Goal: Entertainment & Leisure: Browse casually

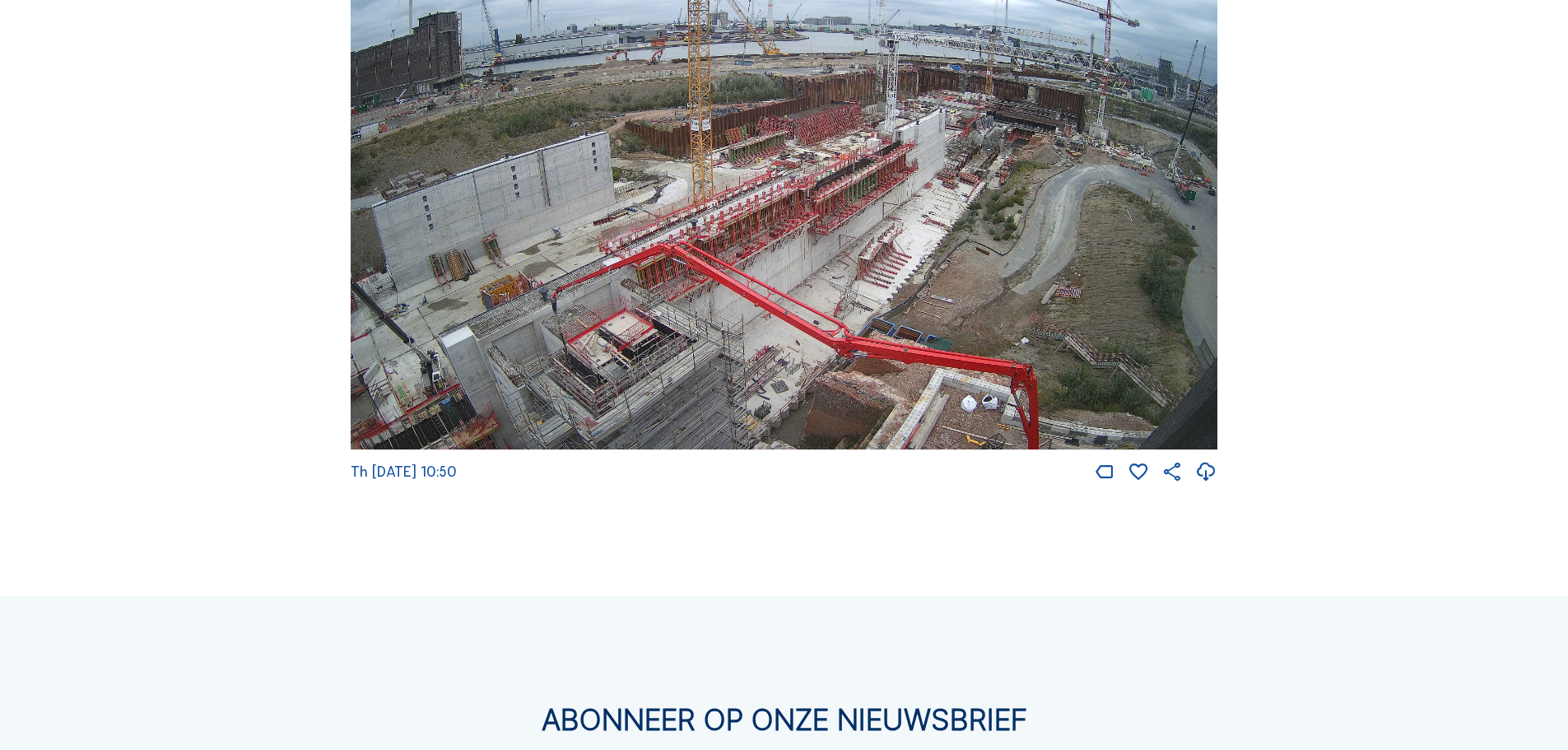
scroll to position [2955, 0]
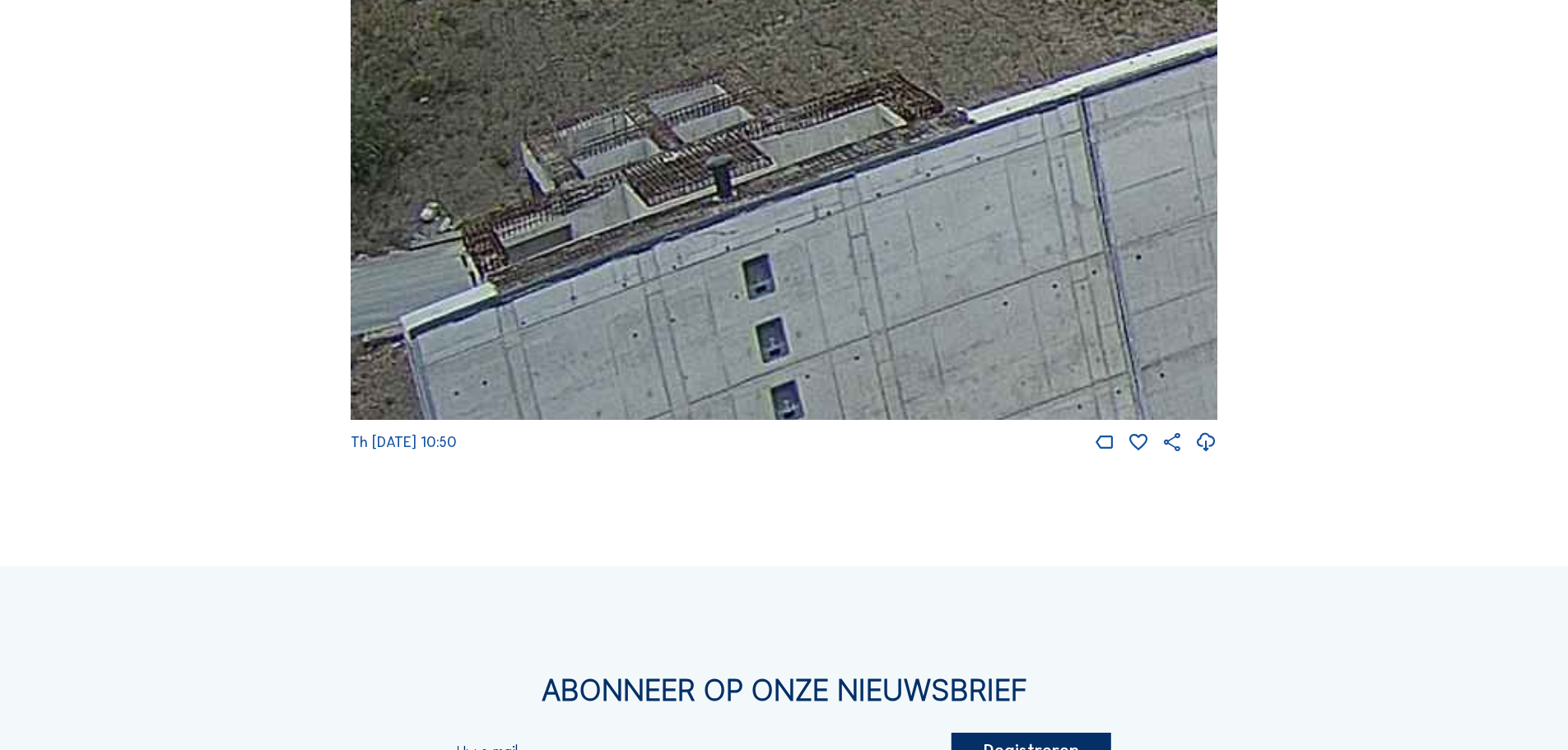
drag, startPoint x: 529, startPoint y: 242, endPoint x: 1020, endPoint y: 248, distance: 491.0
click at [1020, 248] on img at bounding box center [784, 177] width 867 height 489
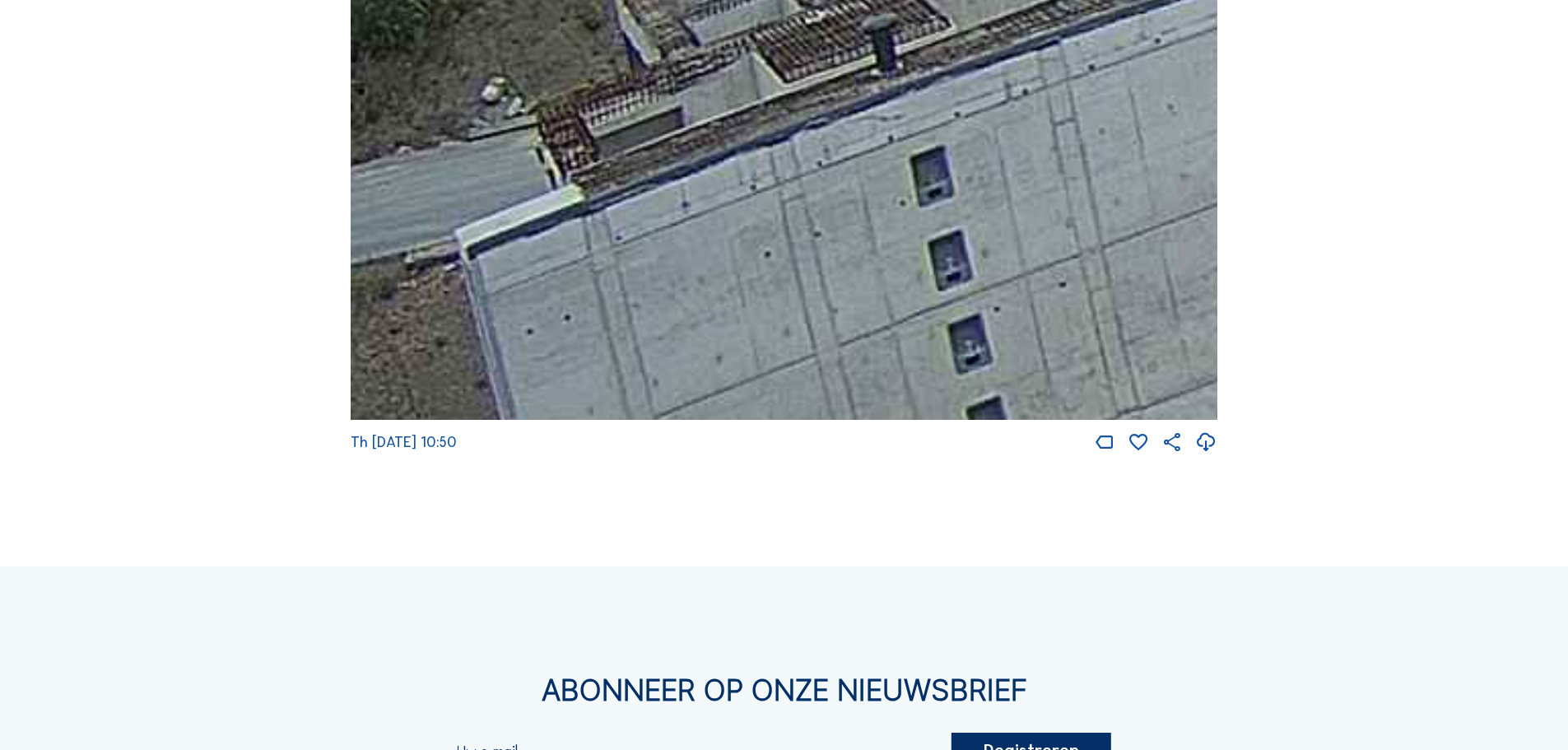
drag, startPoint x: 812, startPoint y: 280, endPoint x: 1016, endPoint y: 152, distance: 240.8
click at [1016, 152] on img at bounding box center [784, 177] width 867 height 489
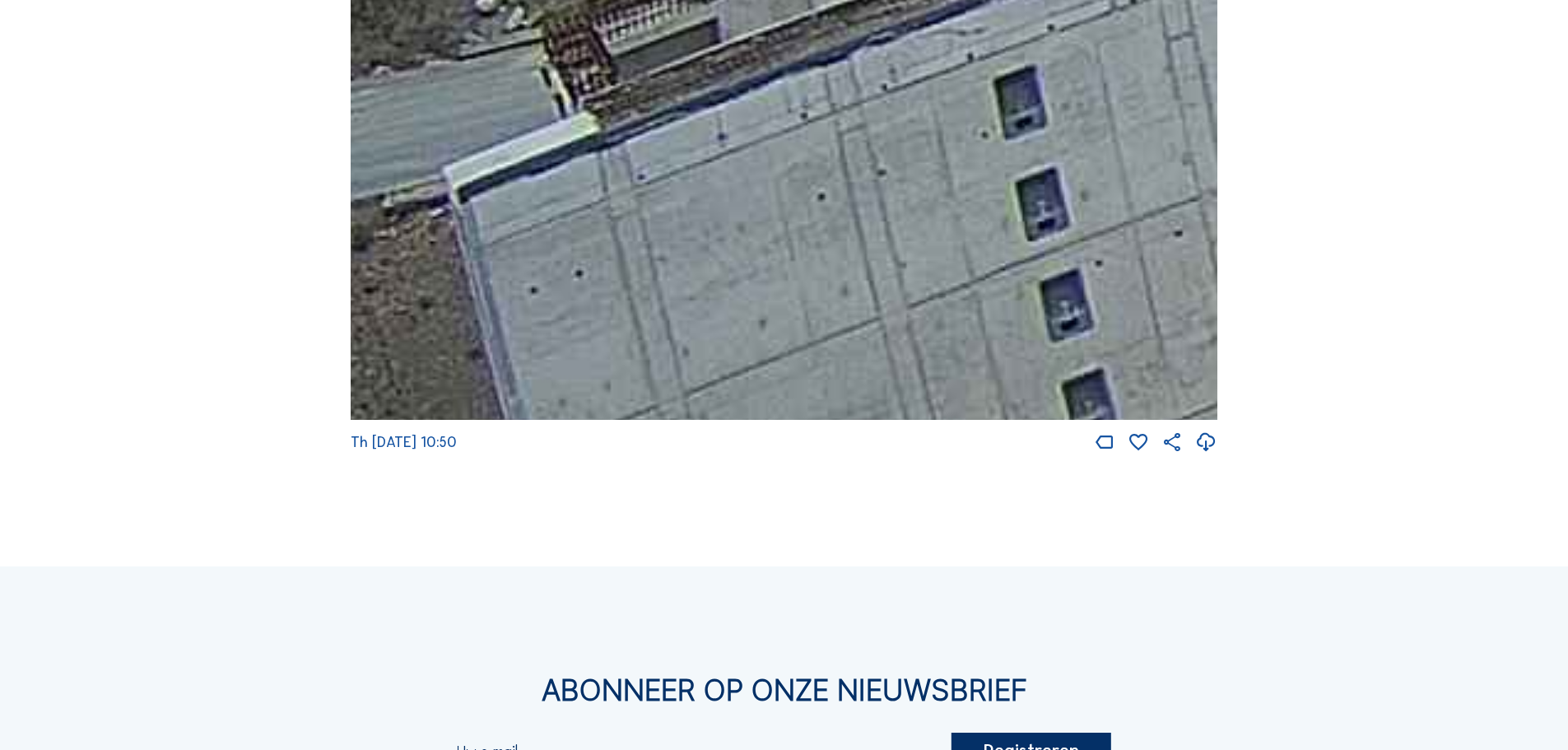
drag, startPoint x: 702, startPoint y: 210, endPoint x: 718, endPoint y: 172, distance: 41.2
click at [718, 172] on img at bounding box center [784, 177] width 867 height 489
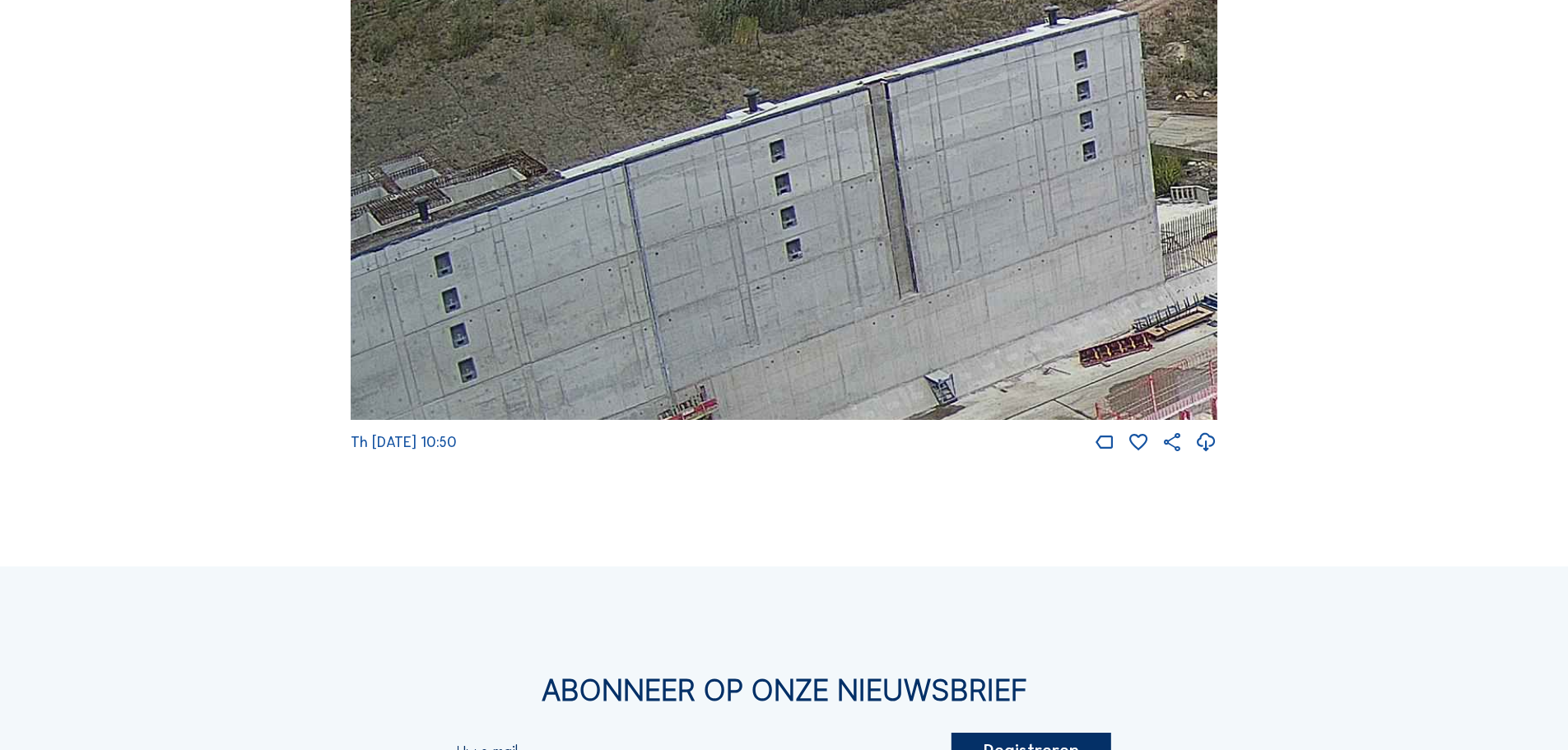
drag, startPoint x: 1019, startPoint y: 194, endPoint x: 907, endPoint y: 215, distance: 114.0
click at [832, 275] on img at bounding box center [784, 177] width 867 height 489
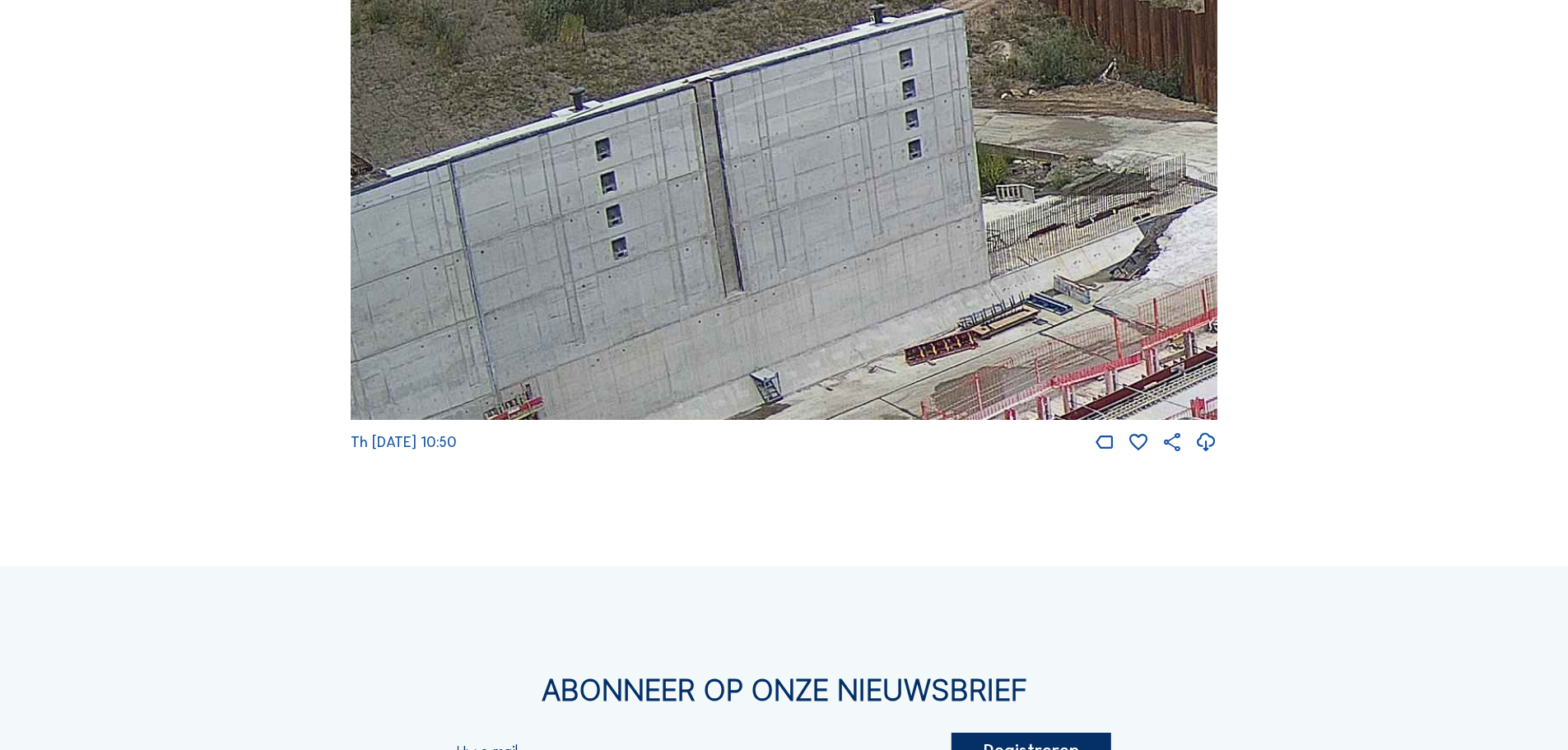
drag, startPoint x: 1133, startPoint y: 152, endPoint x: 958, endPoint y: 152, distance: 175.0
click at [958, 152] on img at bounding box center [784, 177] width 867 height 489
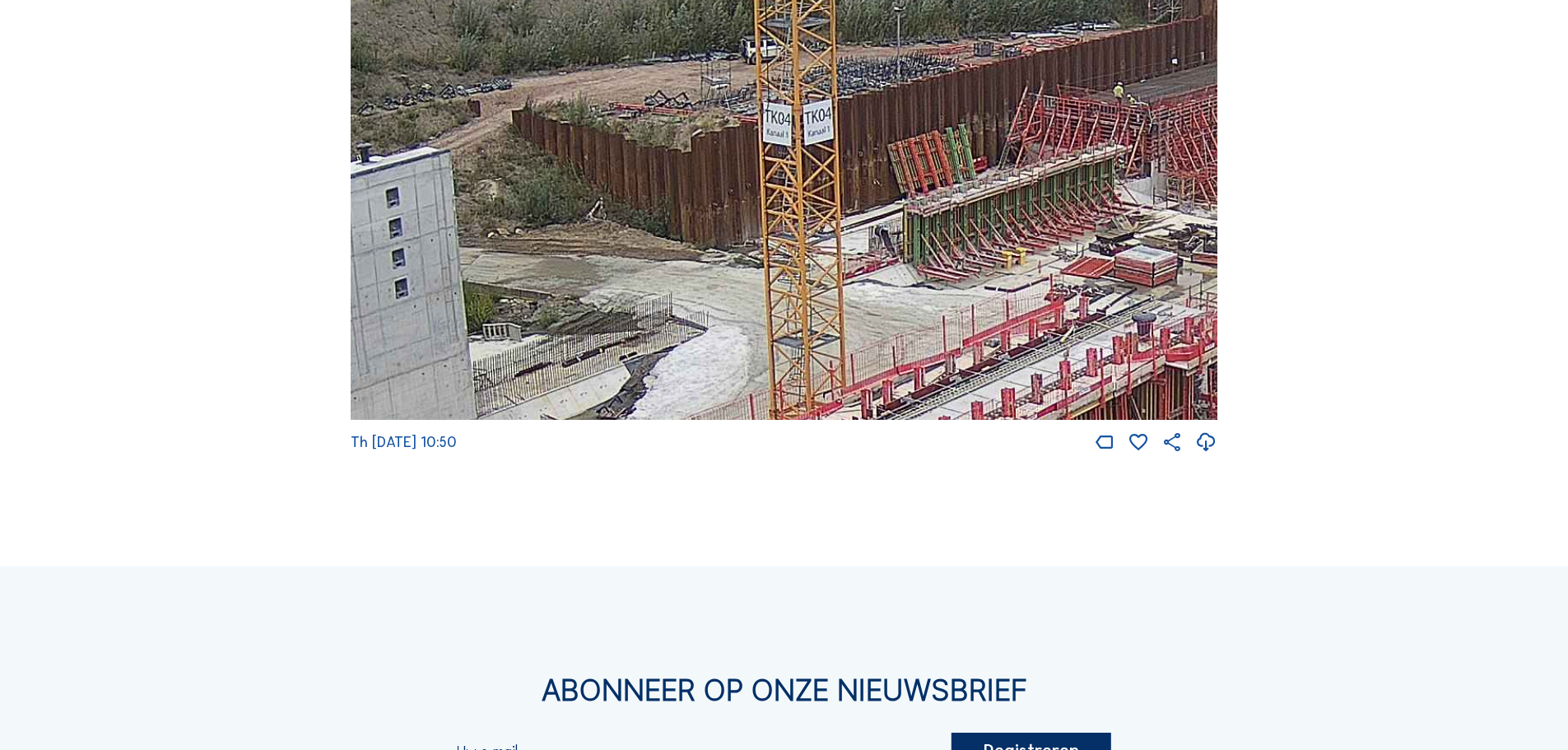
drag, startPoint x: 1187, startPoint y: 194, endPoint x: 673, endPoint y: 333, distance: 532.5
click at [673, 333] on img at bounding box center [784, 177] width 867 height 489
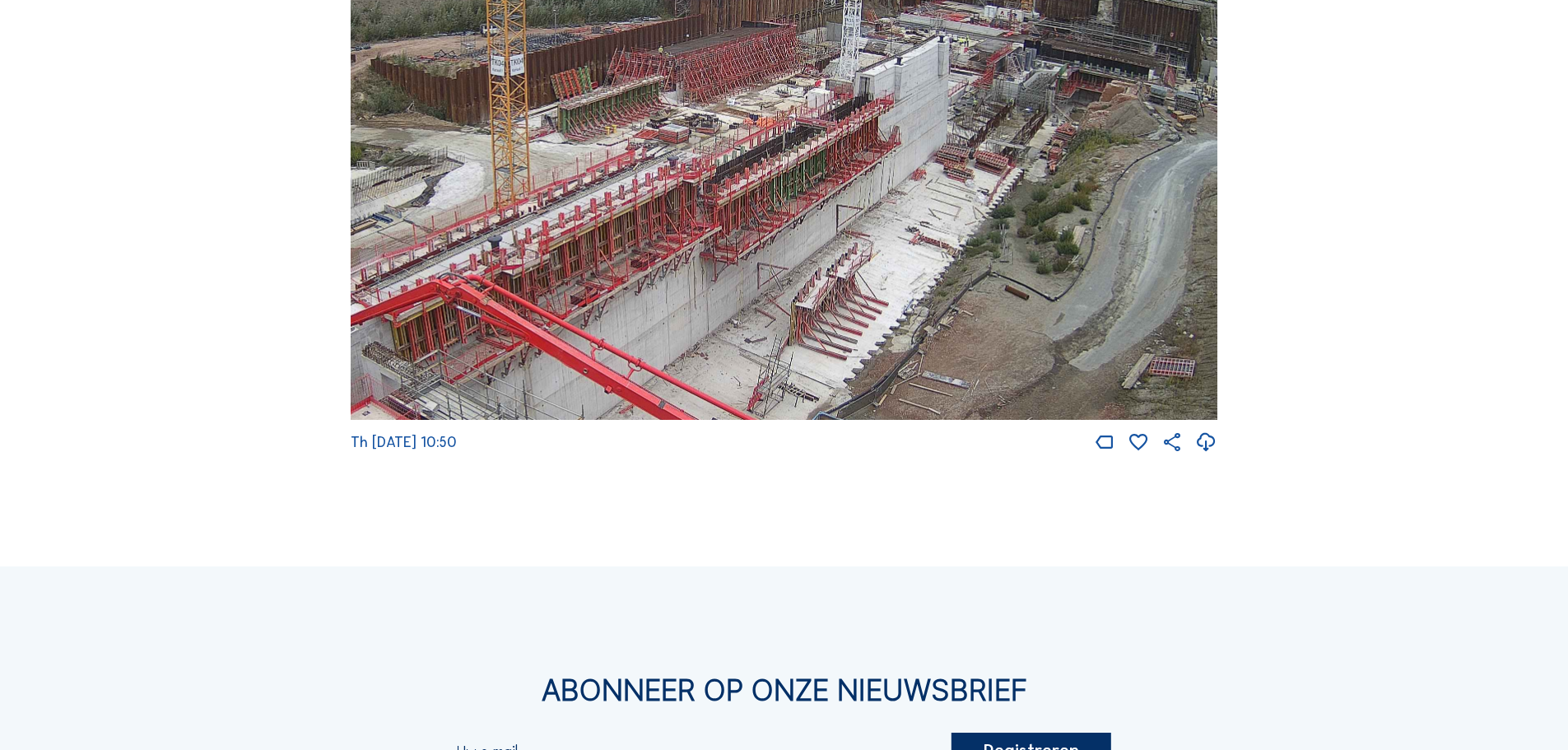
drag, startPoint x: 1179, startPoint y: 340, endPoint x: 900, endPoint y: 202, distance: 311.3
click at [900, 202] on img at bounding box center [784, 177] width 867 height 489
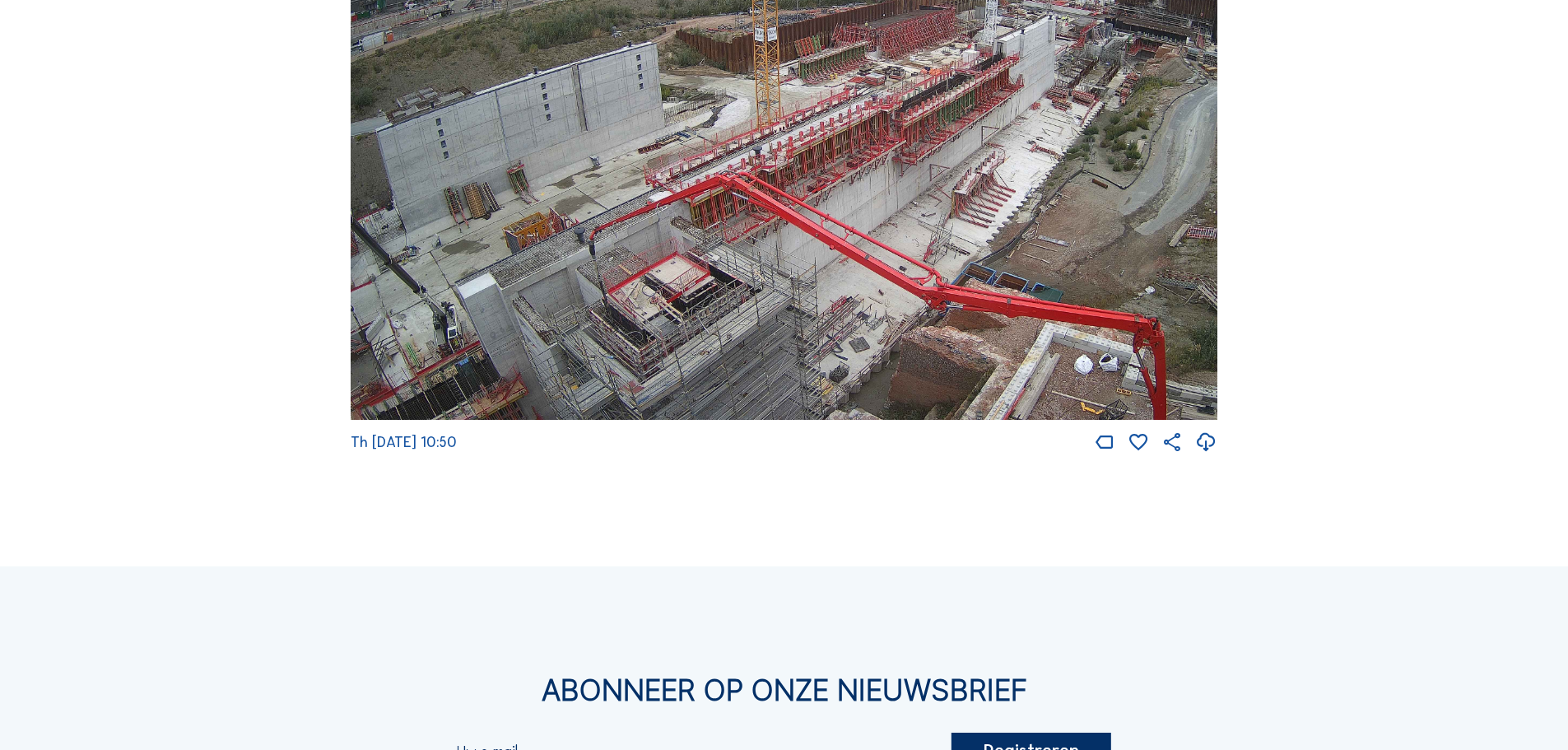
drag, startPoint x: 772, startPoint y: 283, endPoint x: 874, endPoint y: 113, distance: 198.3
click at [874, 113] on img at bounding box center [784, 177] width 867 height 489
drag, startPoint x: 716, startPoint y: 340, endPoint x: 784, endPoint y: 220, distance: 137.9
click at [777, 217] on img at bounding box center [784, 177] width 867 height 489
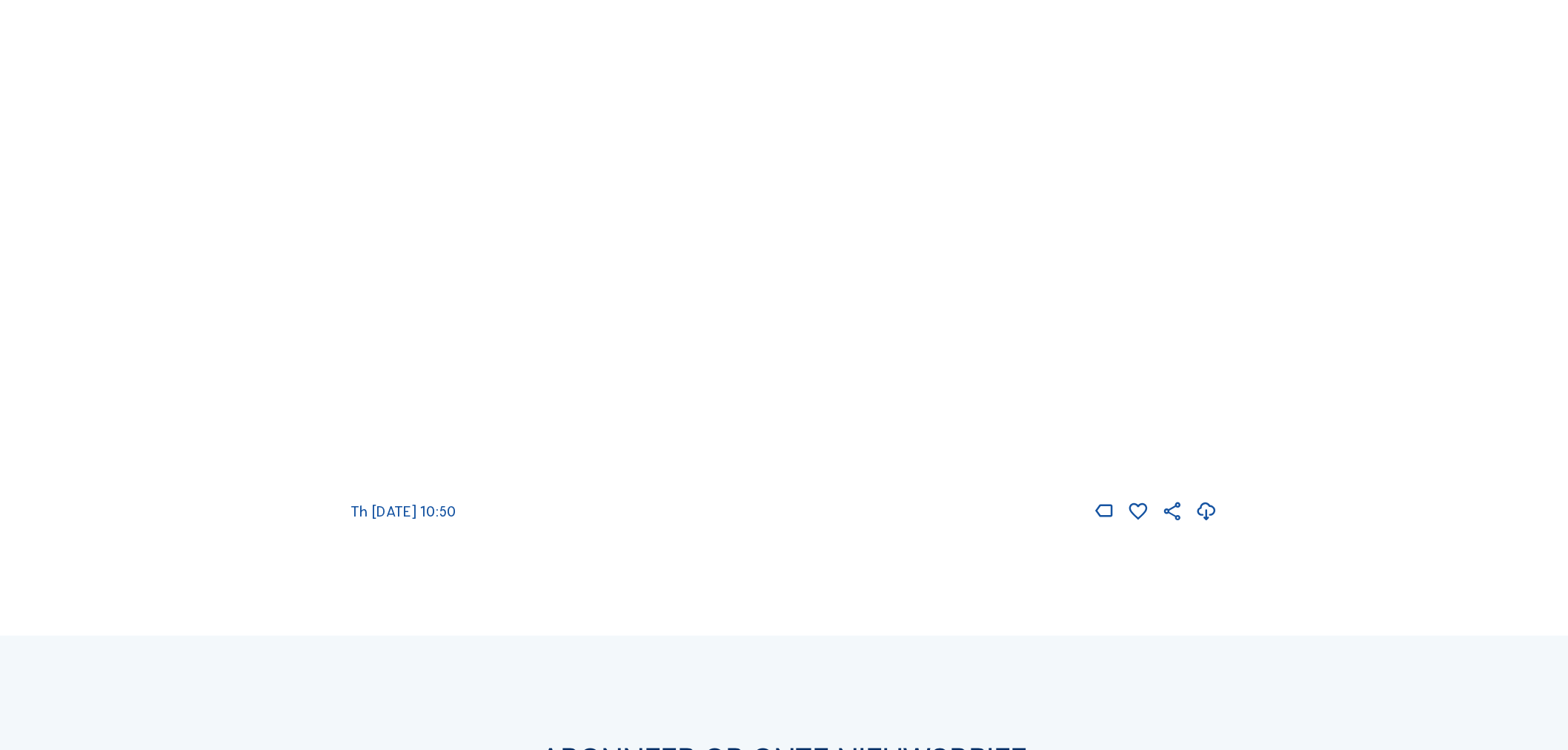
scroll to position [2519, 0]
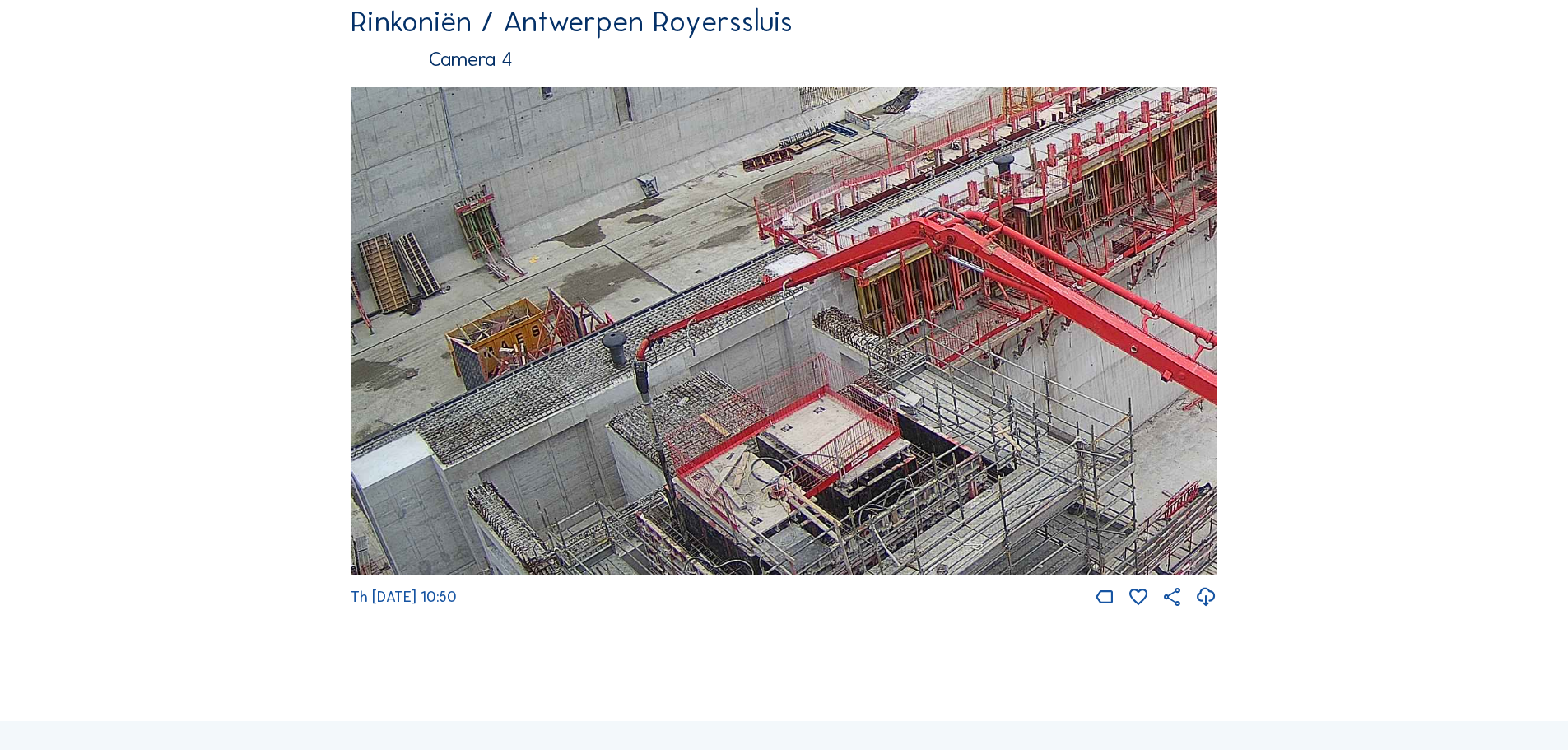
drag, startPoint x: 453, startPoint y: 533, endPoint x: 452, endPoint y: 329, distance: 204.0
click at [452, 329] on img at bounding box center [784, 332] width 867 height 489
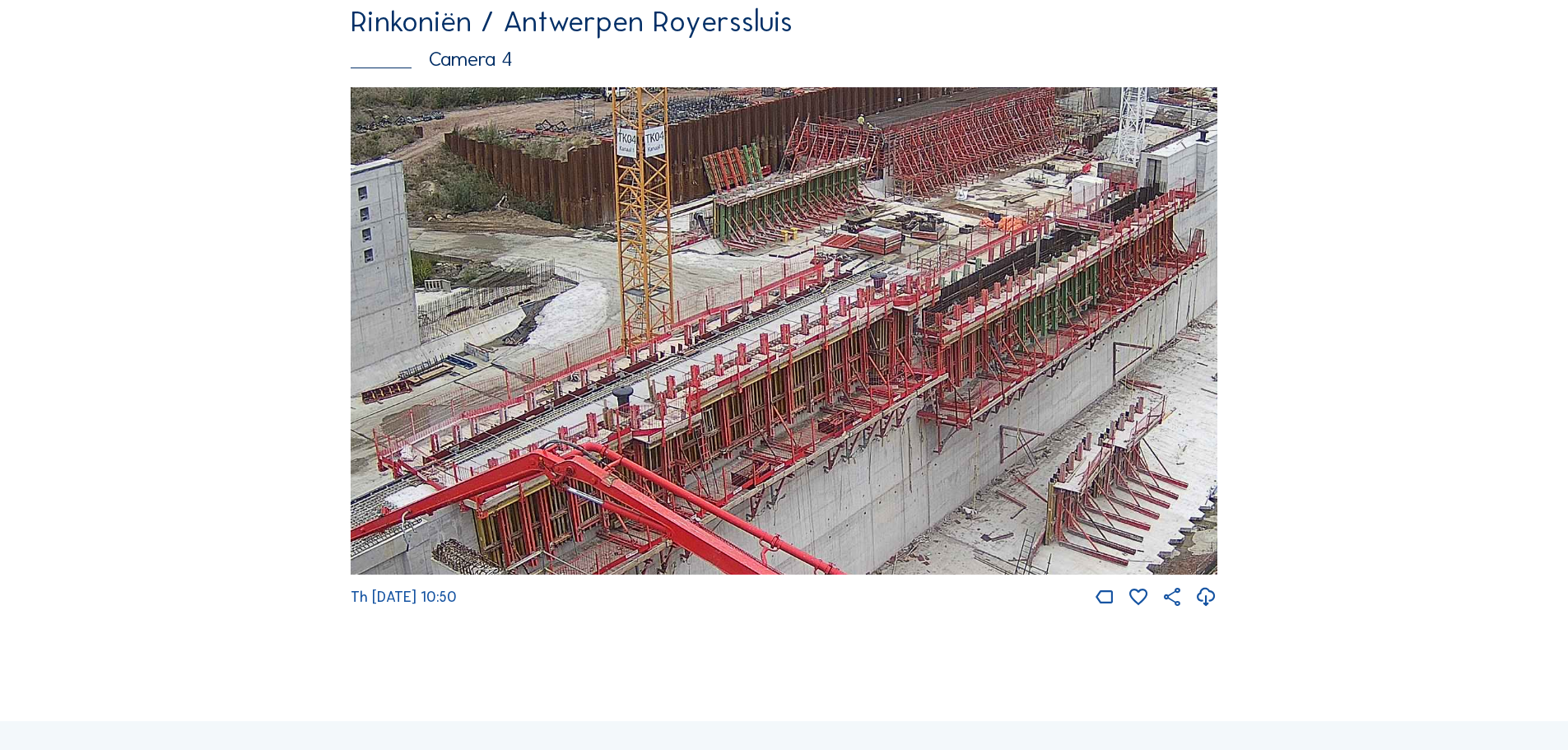
drag, startPoint x: 1105, startPoint y: 279, endPoint x: 741, endPoint y: 501, distance: 426.4
click at [741, 501] on img at bounding box center [784, 332] width 867 height 489
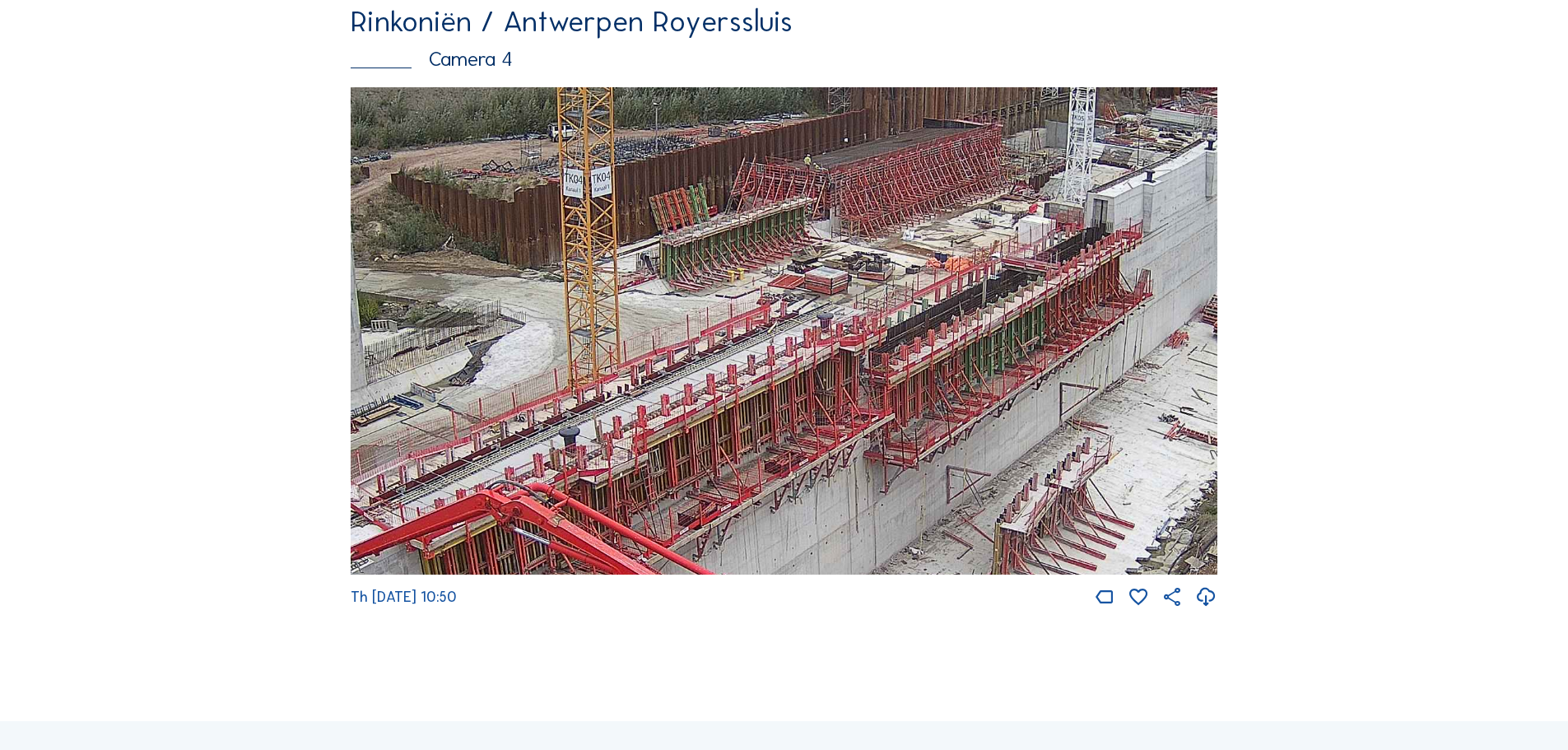
drag, startPoint x: 1030, startPoint y: 326, endPoint x: 977, endPoint y: 366, distance: 66.4
click at [977, 366] on img at bounding box center [784, 332] width 867 height 489
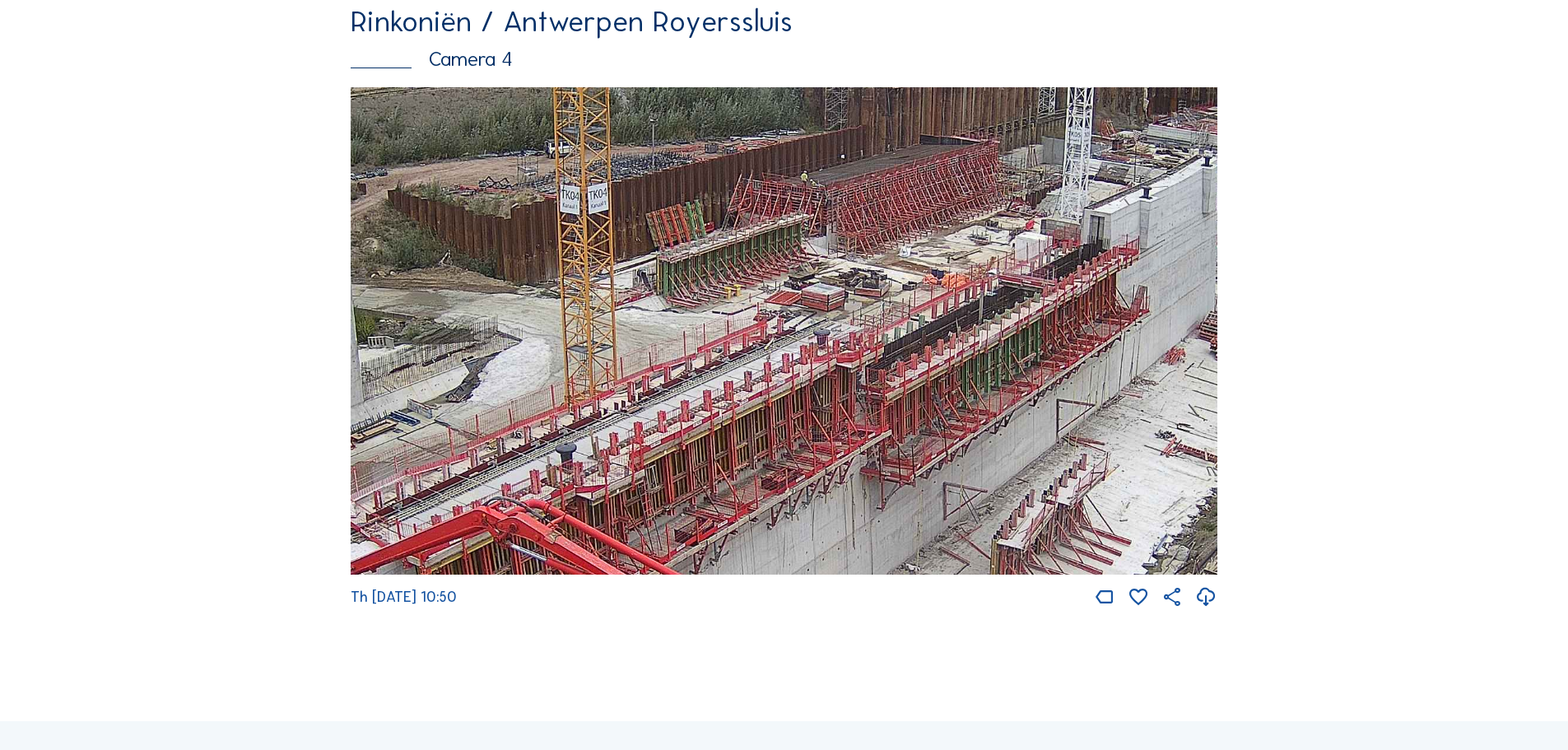
drag, startPoint x: 1047, startPoint y: 303, endPoint x: 1001, endPoint y: 425, distance: 130.4
click at [1001, 425] on img at bounding box center [784, 332] width 867 height 489
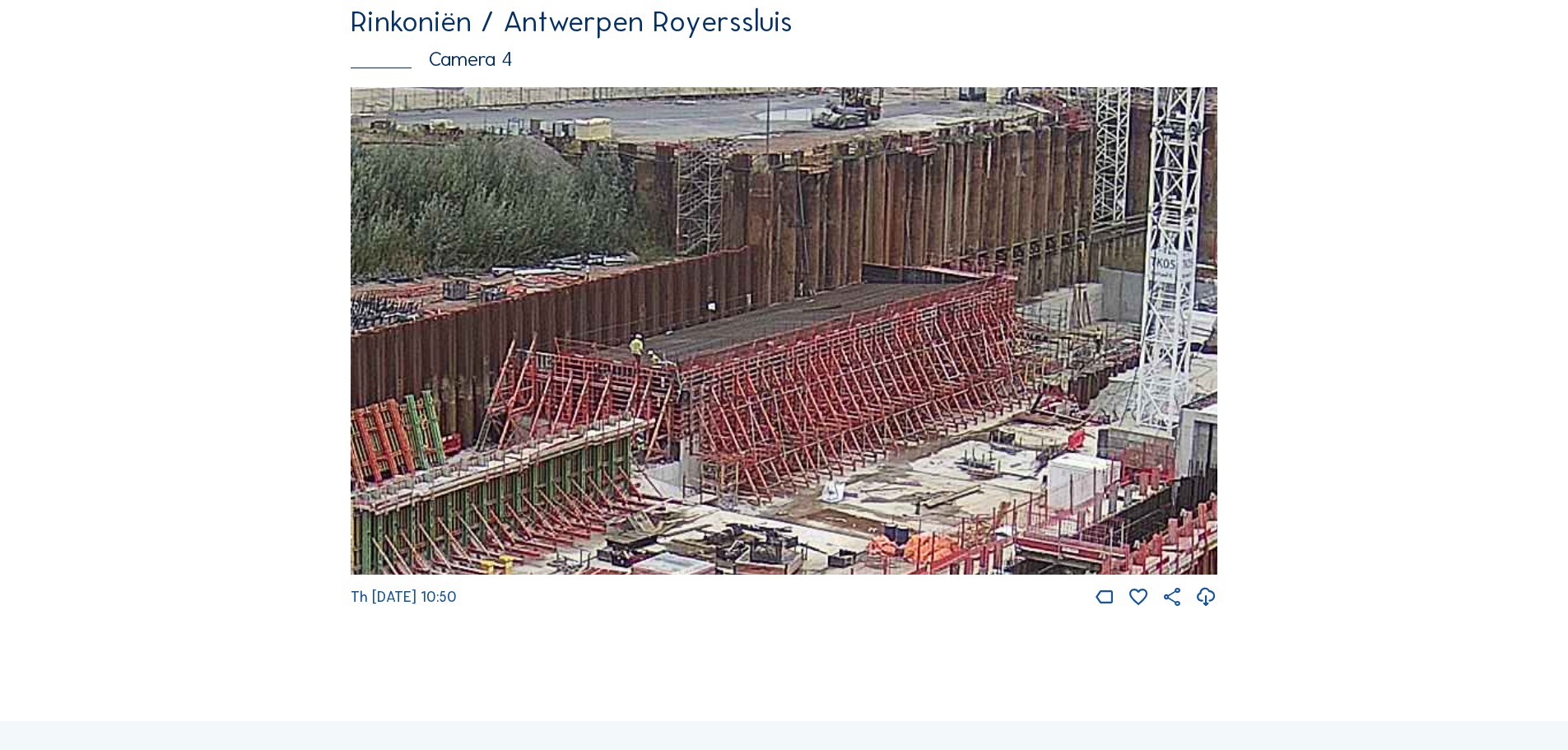
drag, startPoint x: 928, startPoint y: 262, endPoint x: 901, endPoint y: 314, distance: 58.6
click at [901, 314] on img at bounding box center [784, 332] width 867 height 489
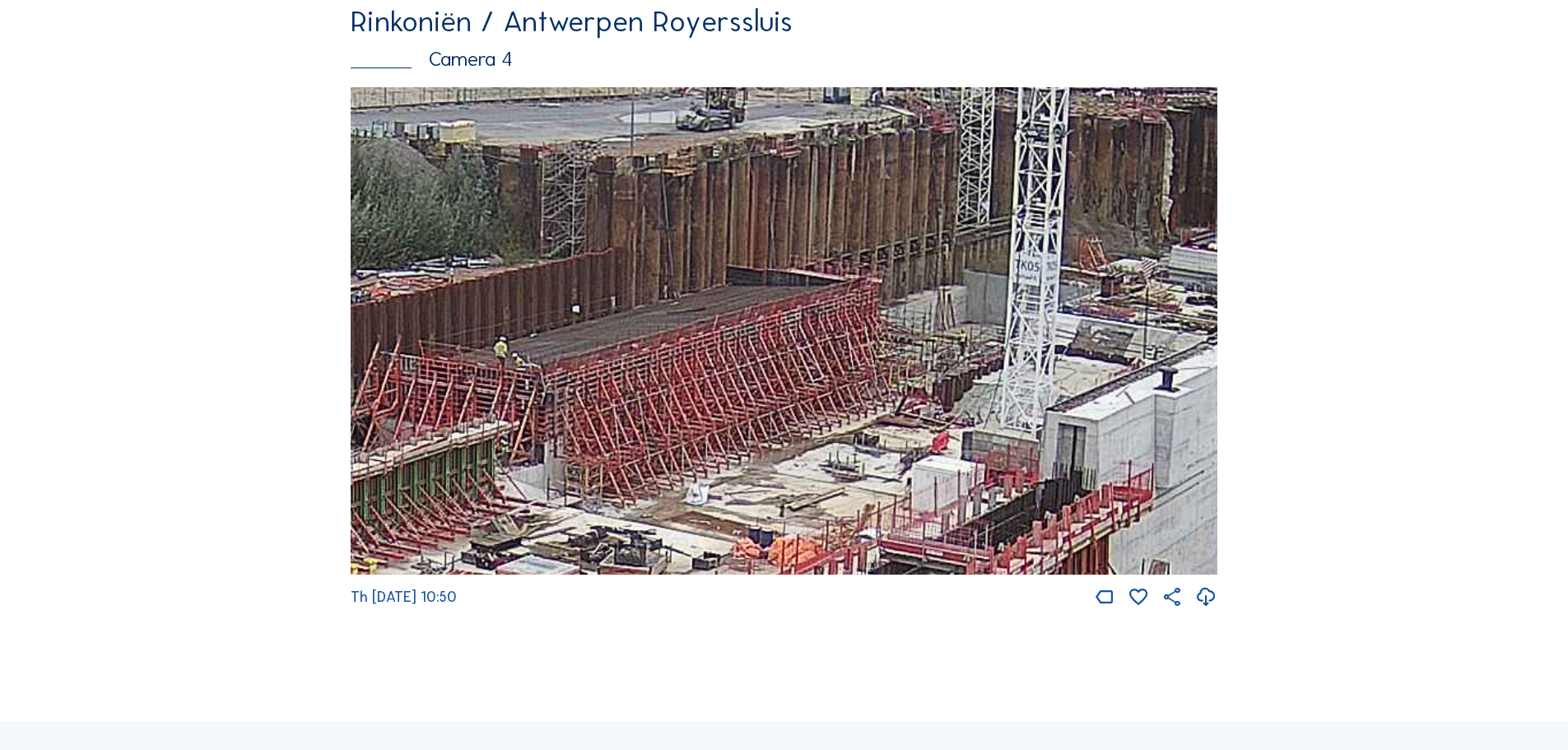
click at [784, 325] on img at bounding box center [784, 332] width 867 height 489
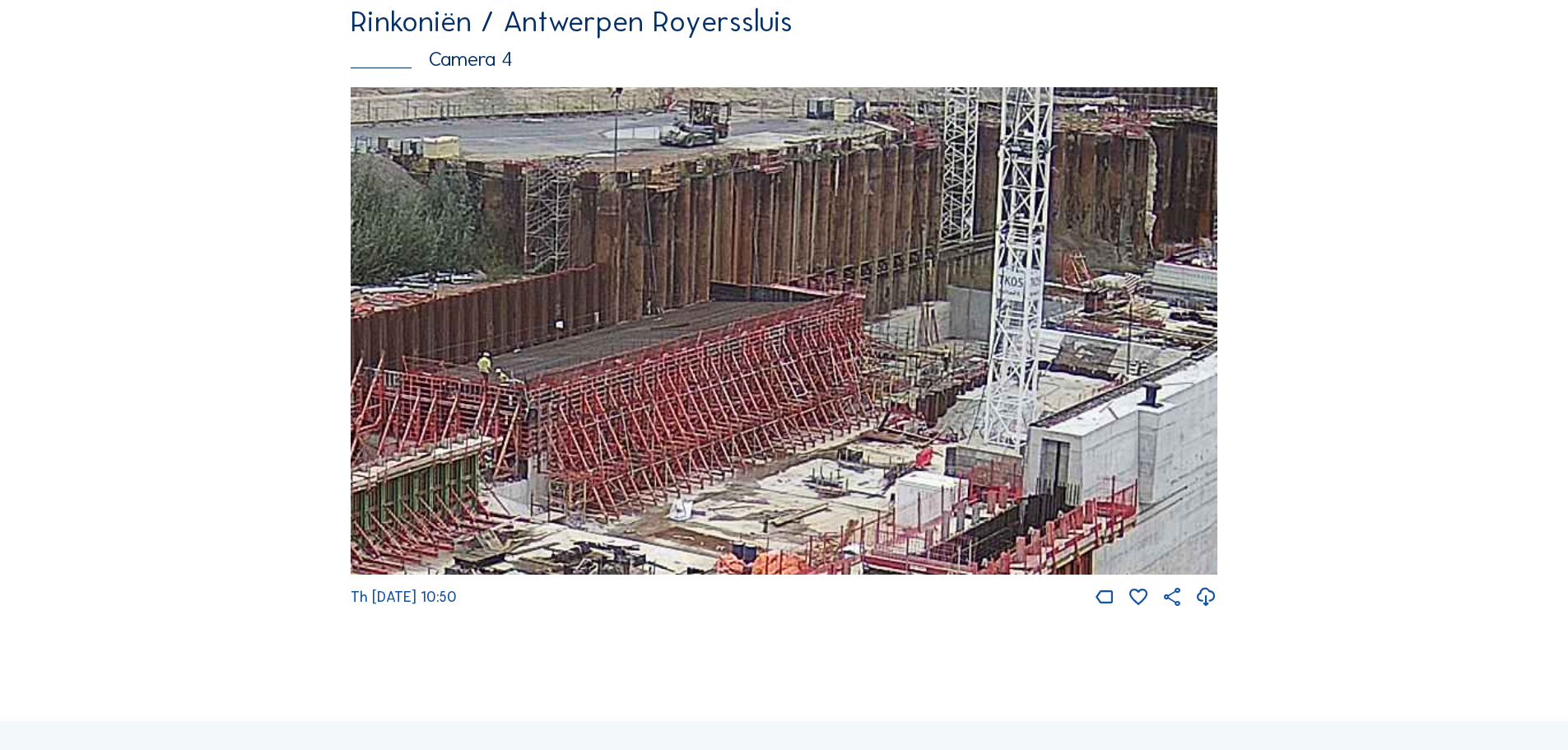
drag, startPoint x: 725, startPoint y: 378, endPoint x: 871, endPoint y: 390, distance: 146.5
click at [711, 393] on img at bounding box center [784, 332] width 867 height 489
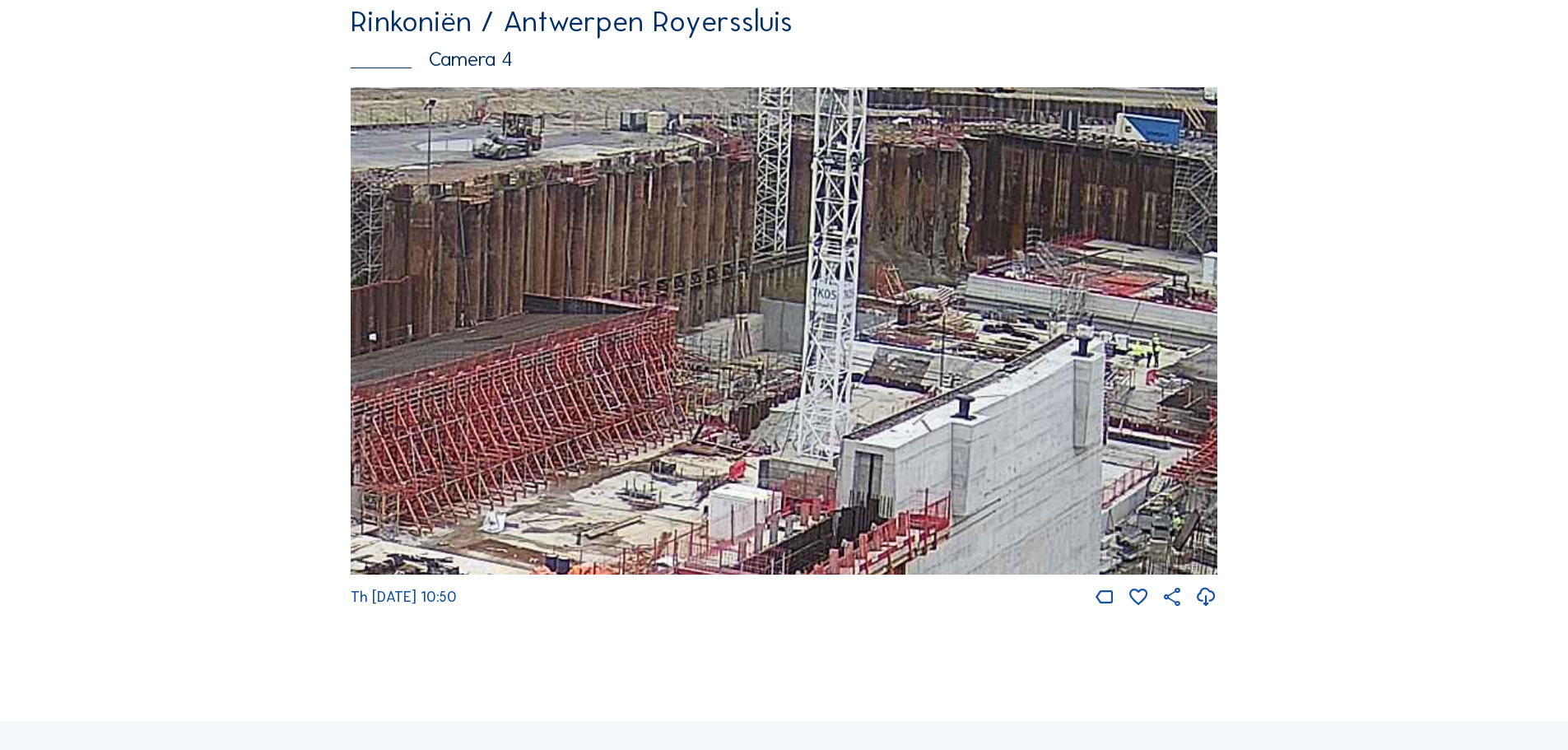
drag, startPoint x: 965, startPoint y: 390, endPoint x: 776, endPoint y: 400, distance: 189.3
click at [776, 400] on img at bounding box center [784, 332] width 867 height 489
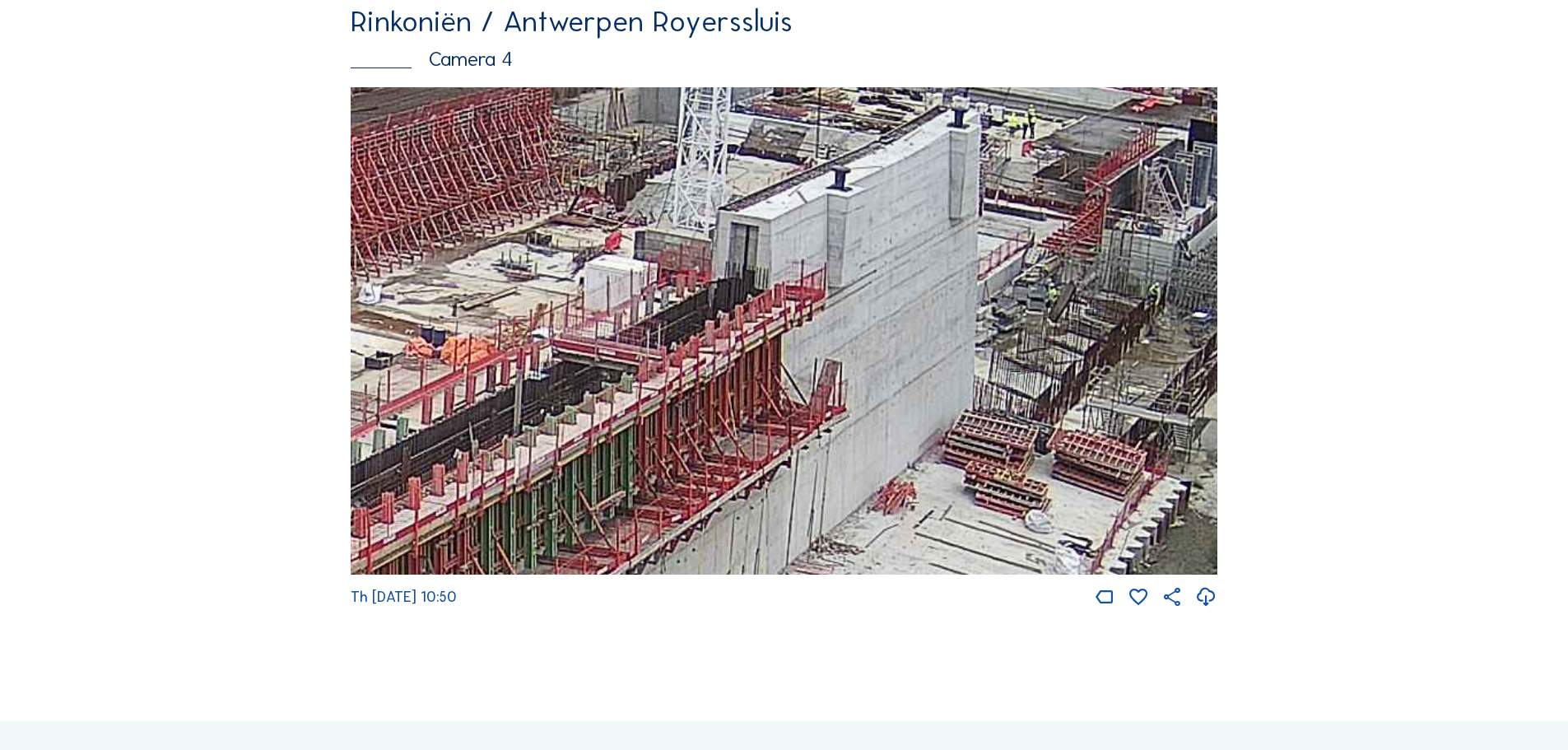
drag, startPoint x: 1046, startPoint y: 418, endPoint x: 997, endPoint y: 191, distance: 232.2
click at [997, 191] on img at bounding box center [784, 332] width 867 height 489
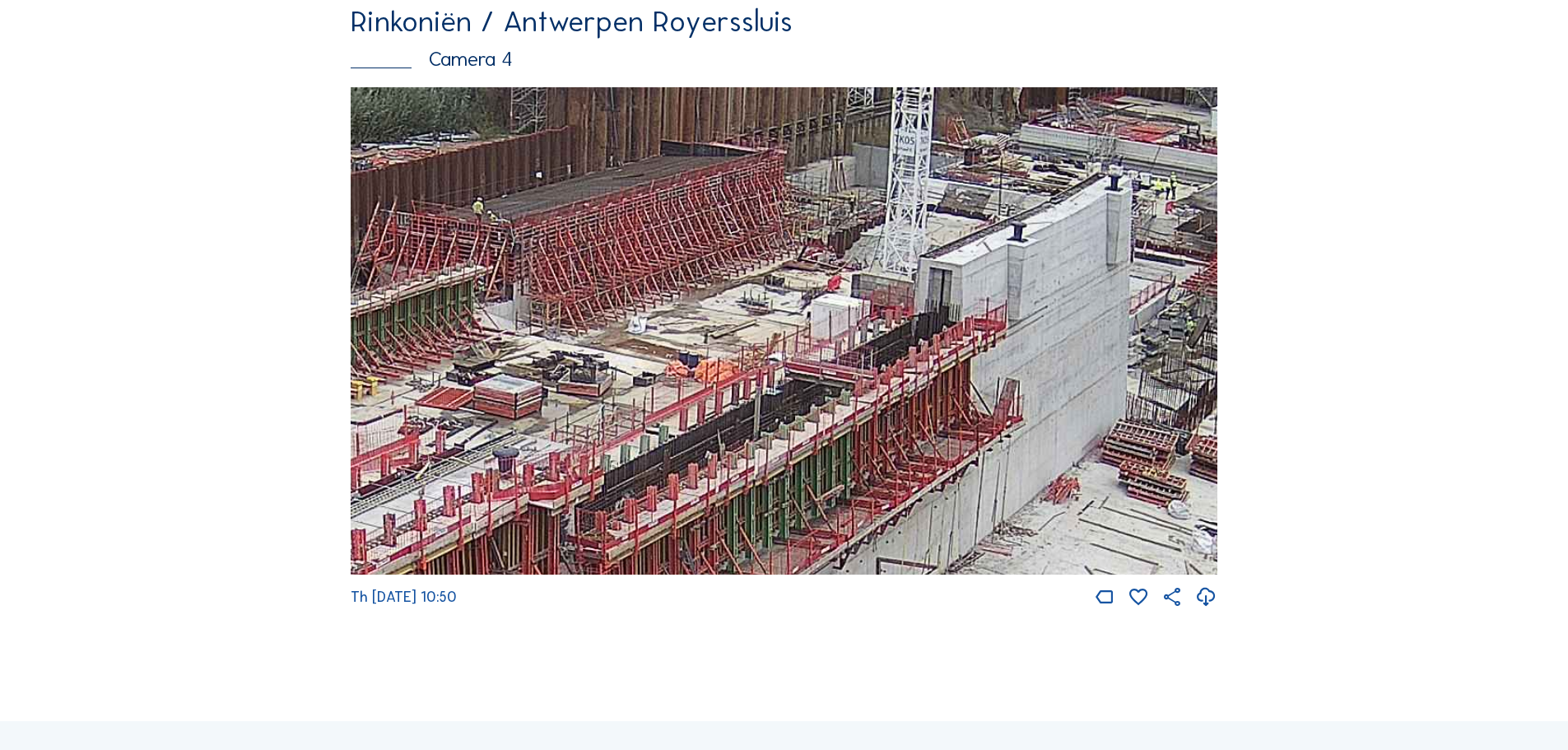
drag, startPoint x: 1060, startPoint y: 320, endPoint x: 1245, endPoint y: 326, distance: 185.1
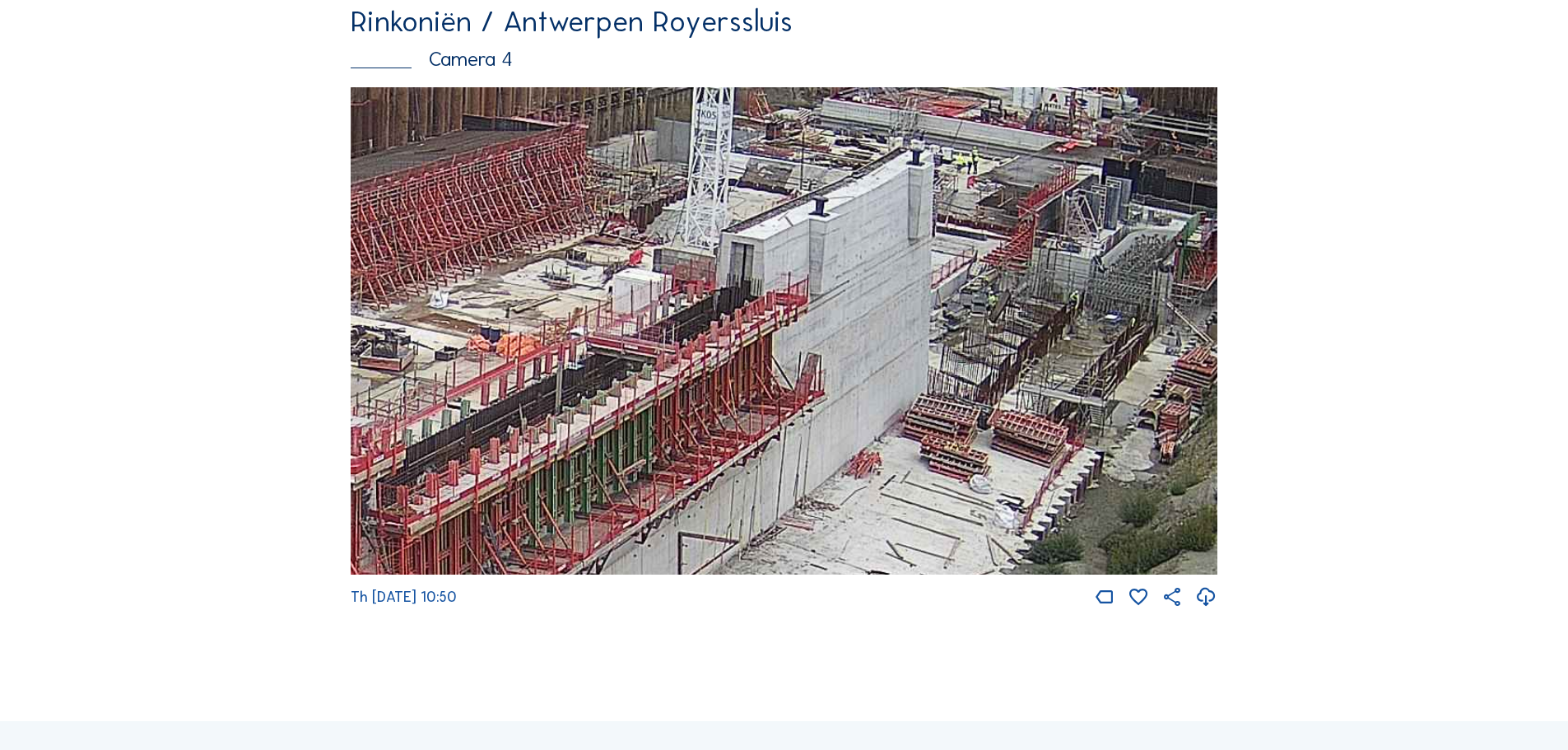
drag, startPoint x: 981, startPoint y: 334, endPoint x: 964, endPoint y: 353, distance: 25.5
click at [964, 353] on img at bounding box center [784, 332] width 867 height 489
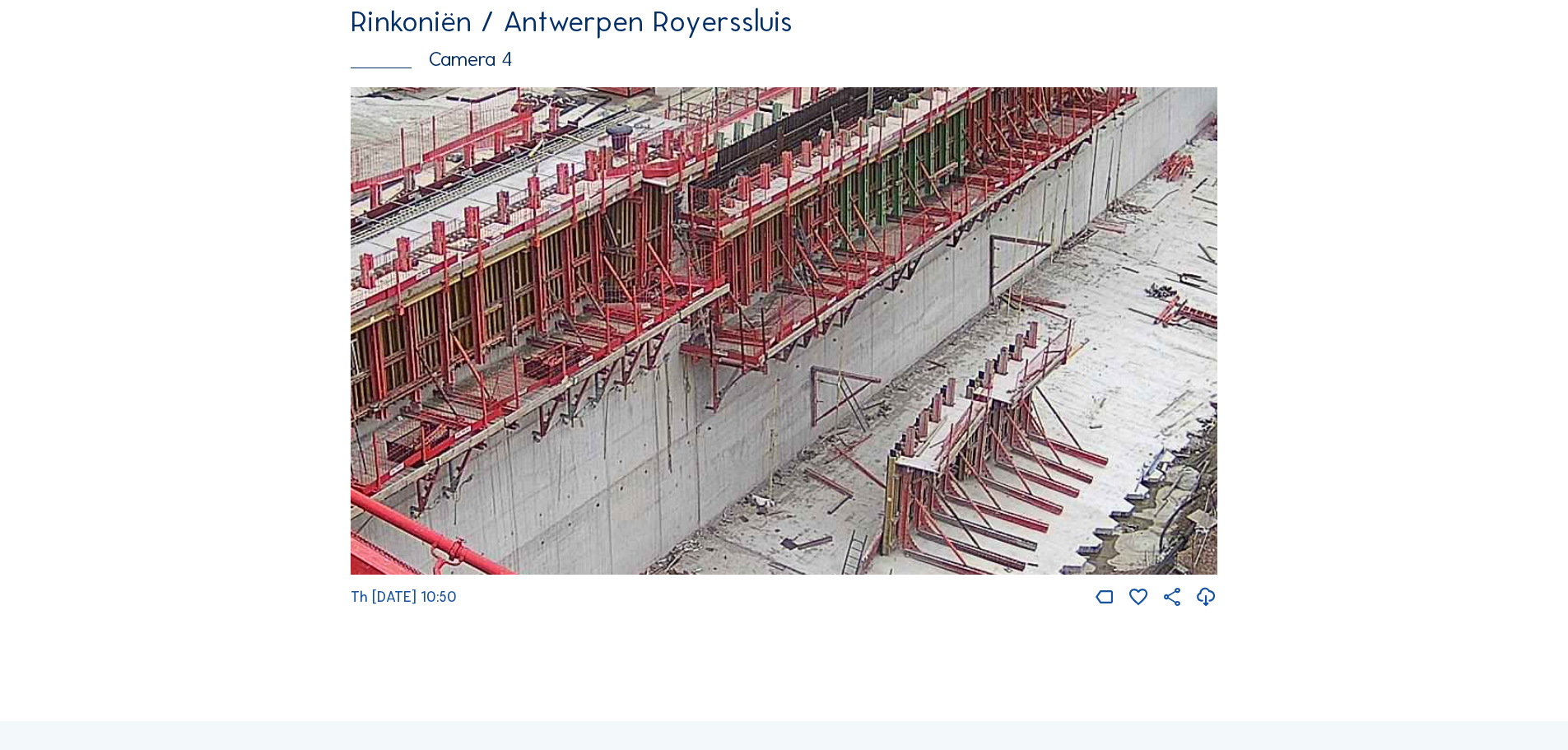
drag, startPoint x: 668, startPoint y: 375, endPoint x: 1023, endPoint y: 54, distance: 478.6
click at [1023, 54] on div "Rinkoniën / Antwerpen Royerssluis Camera 4 Th 18 Sep 2025 10:50" at bounding box center [784, 308] width 867 height 603
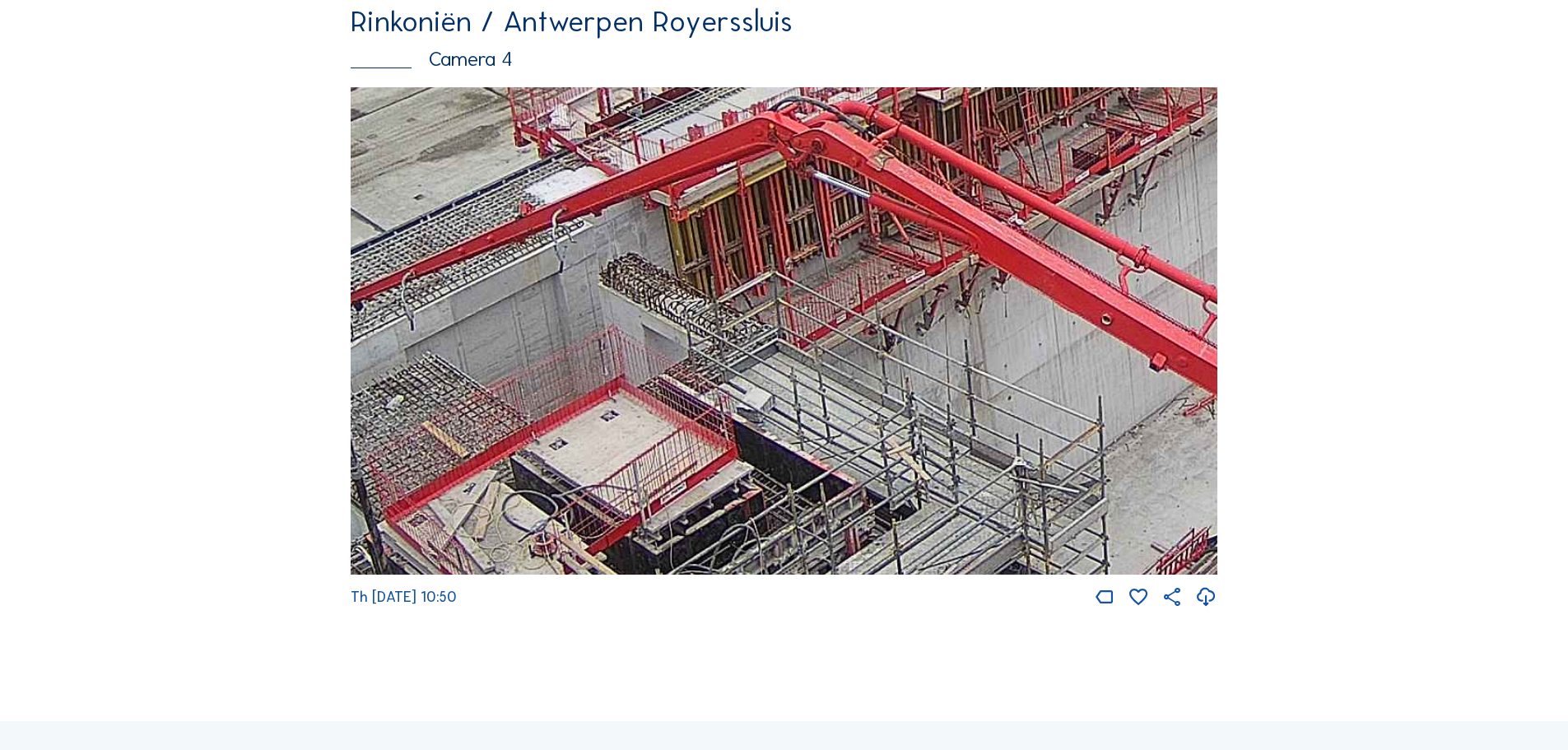
drag, startPoint x: 573, startPoint y: 399, endPoint x: 1209, endPoint y: 133, distance: 689.4
click at [1212, 131] on img at bounding box center [784, 332] width 867 height 489
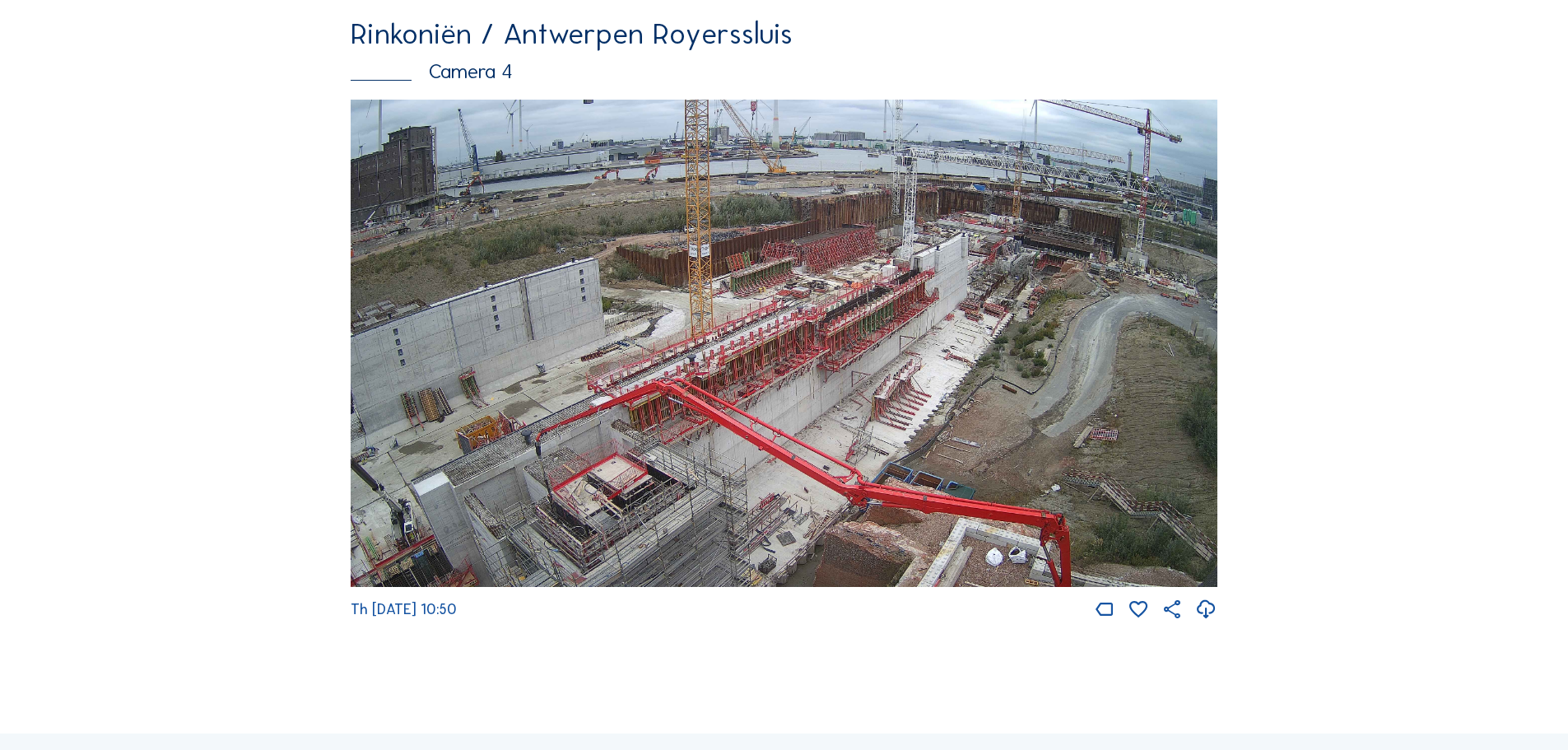
scroll to position [2789, 0]
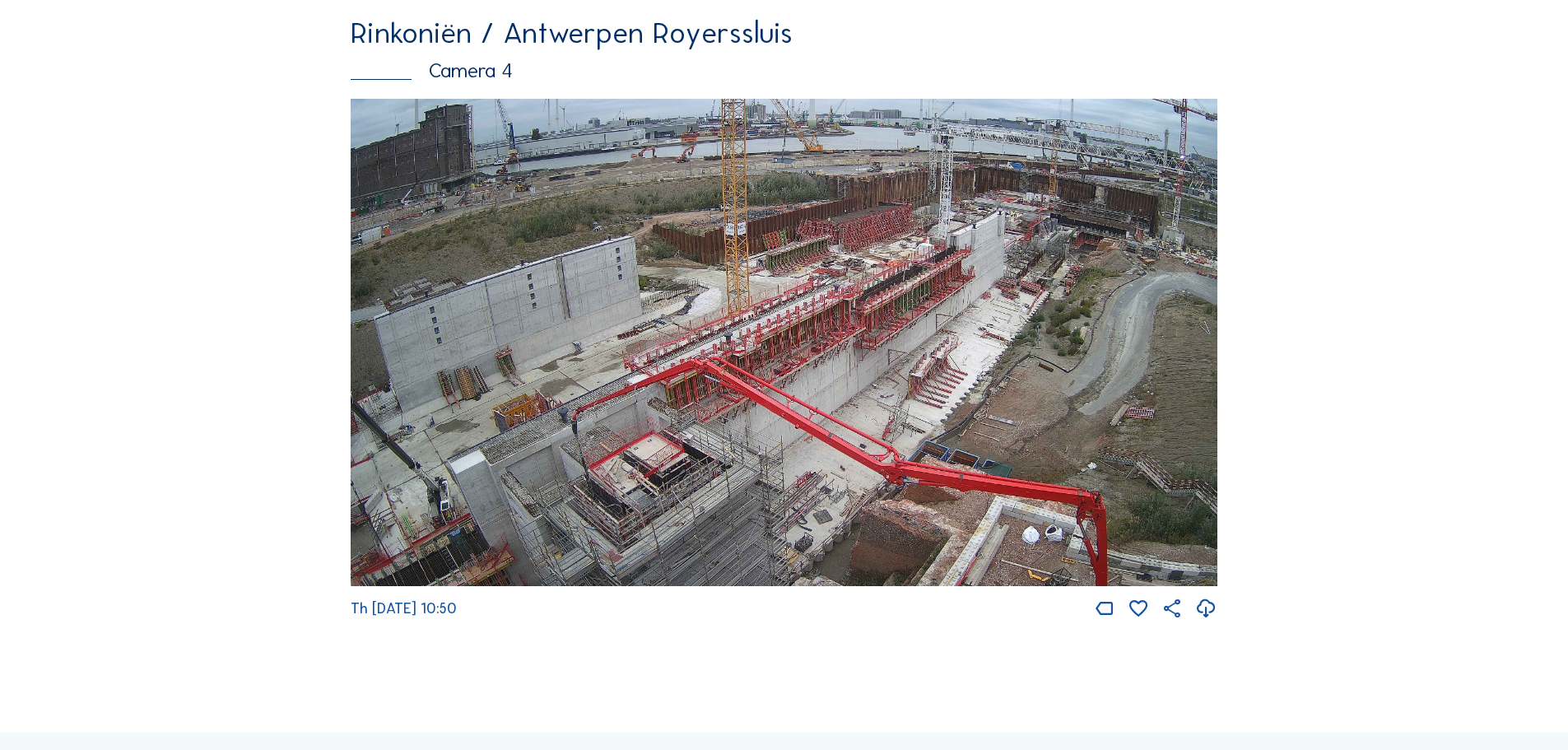
drag, startPoint x: 734, startPoint y: 319, endPoint x: 911, endPoint y: 270, distance: 183.7
click at [910, 270] on img at bounding box center [784, 343] width 867 height 489
